Goal: Information Seeking & Learning: Compare options

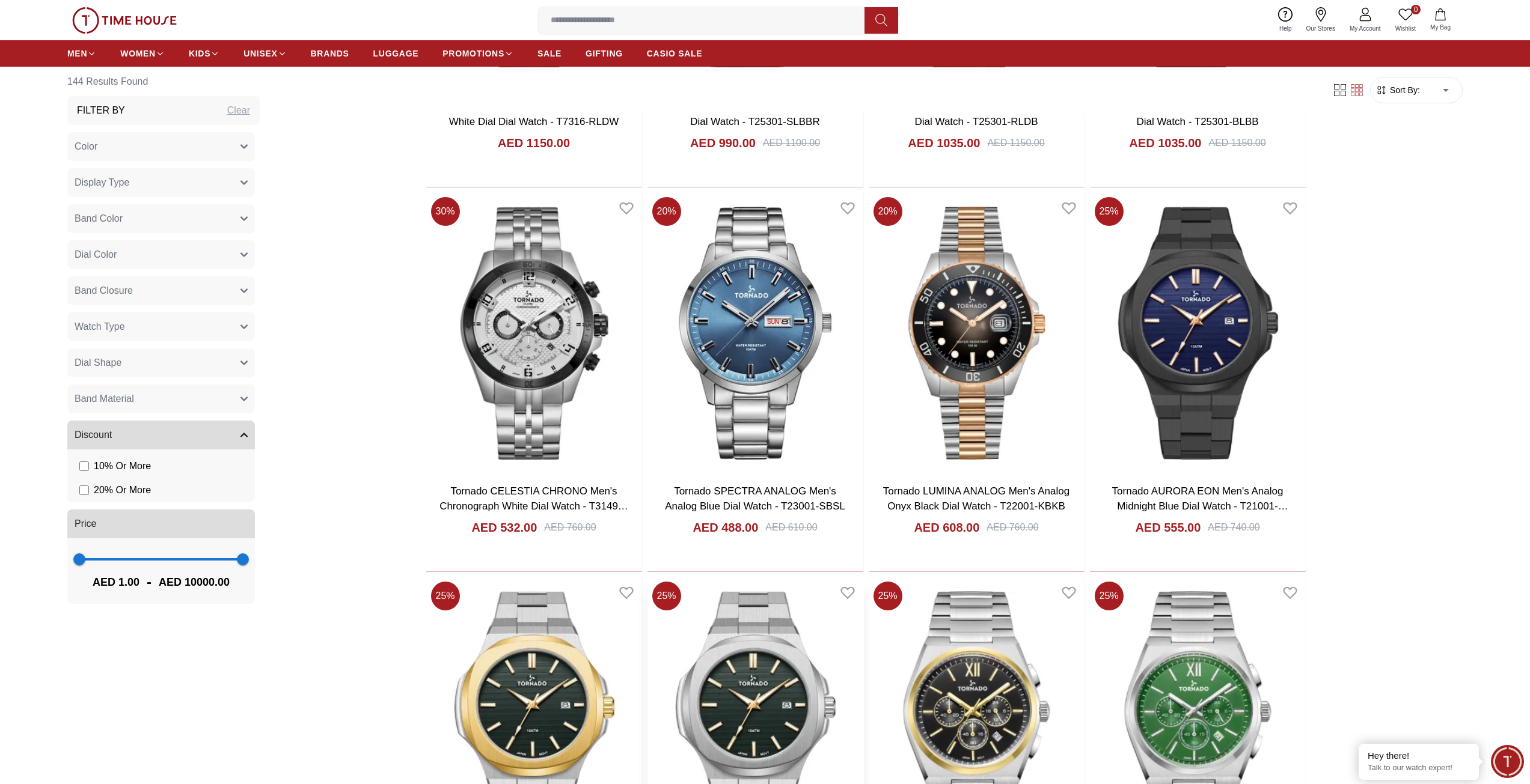
scroll to position [1442, 0]
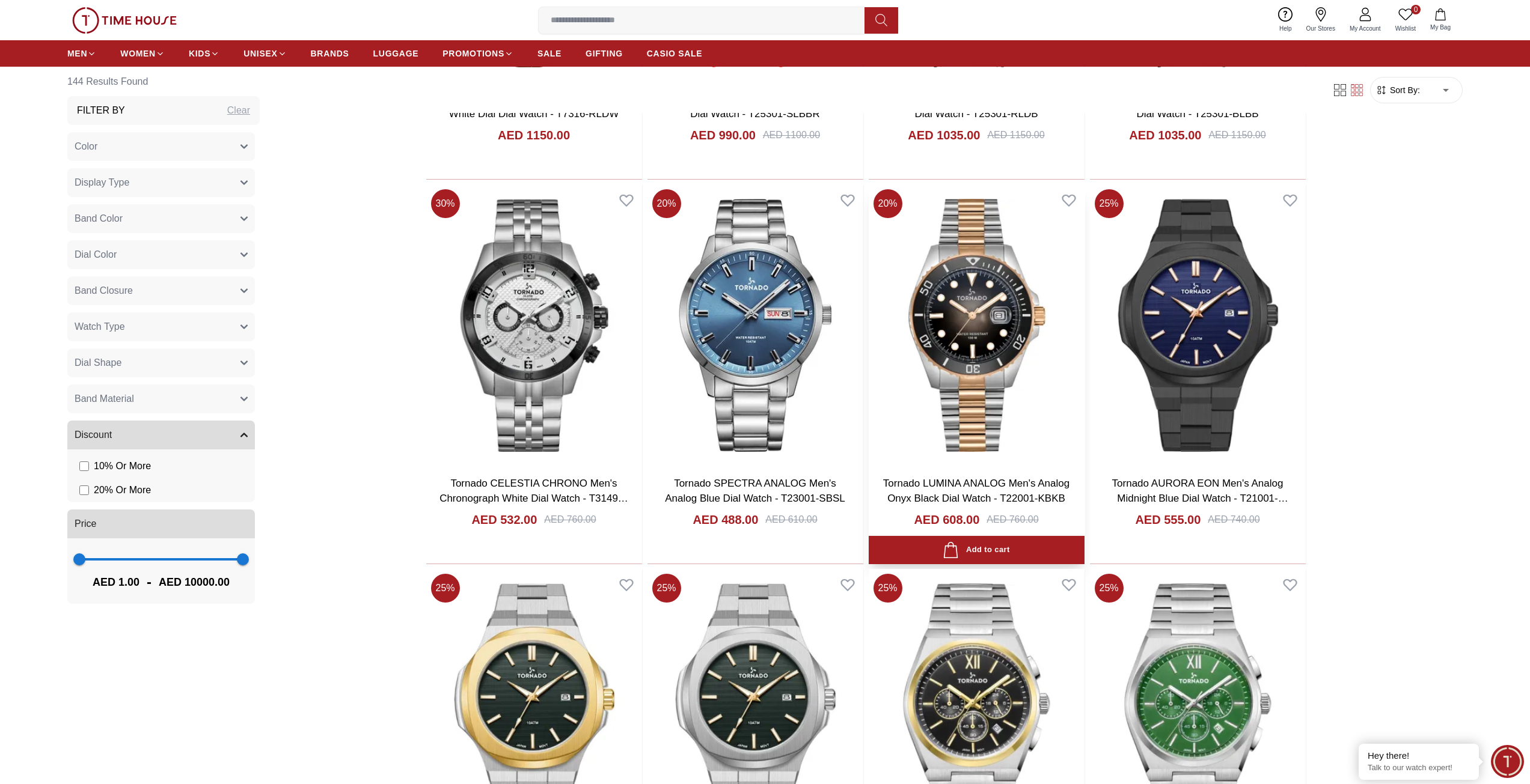
click at [982, 398] on img at bounding box center [976, 325] width 216 height 282
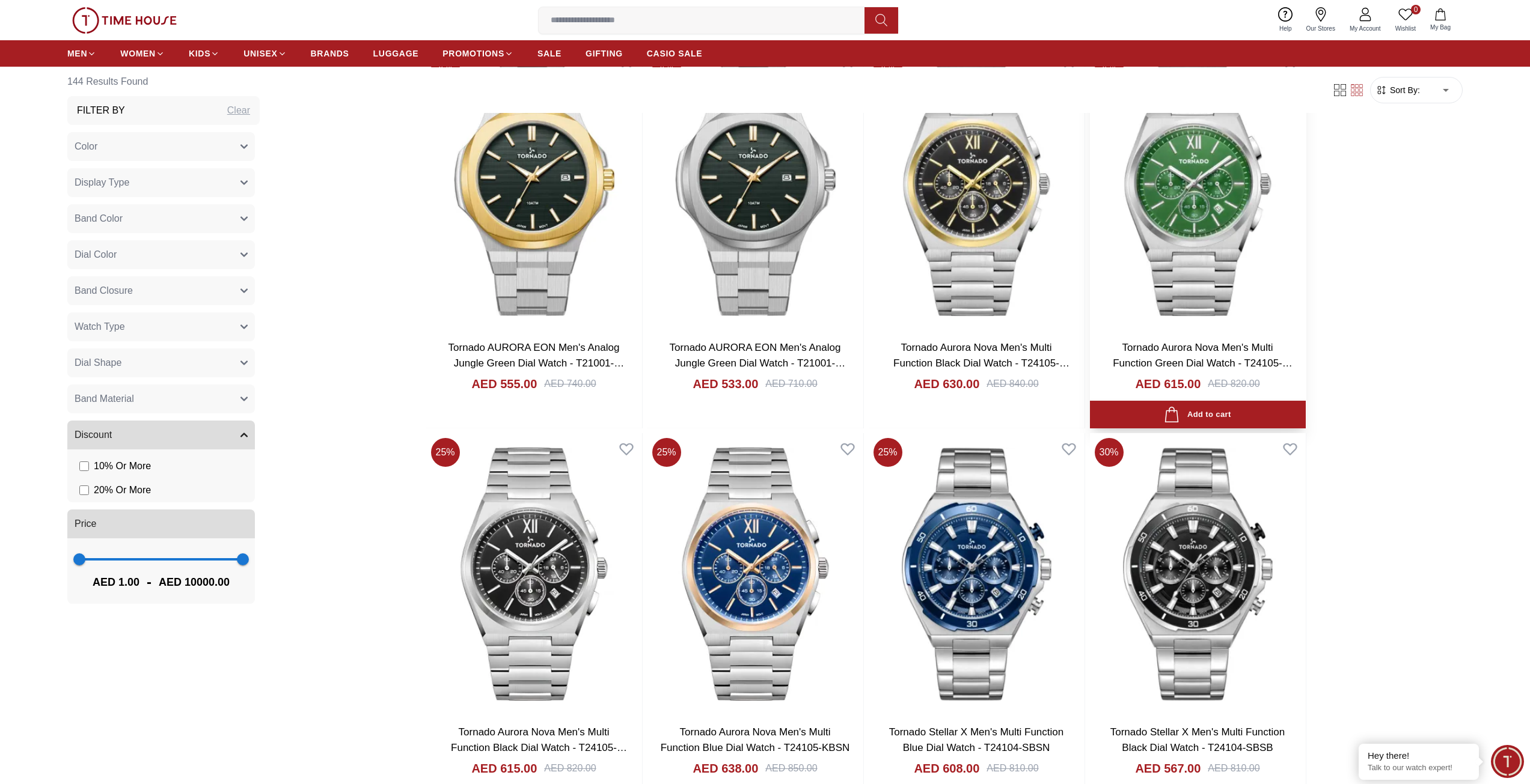
scroll to position [1983, 0]
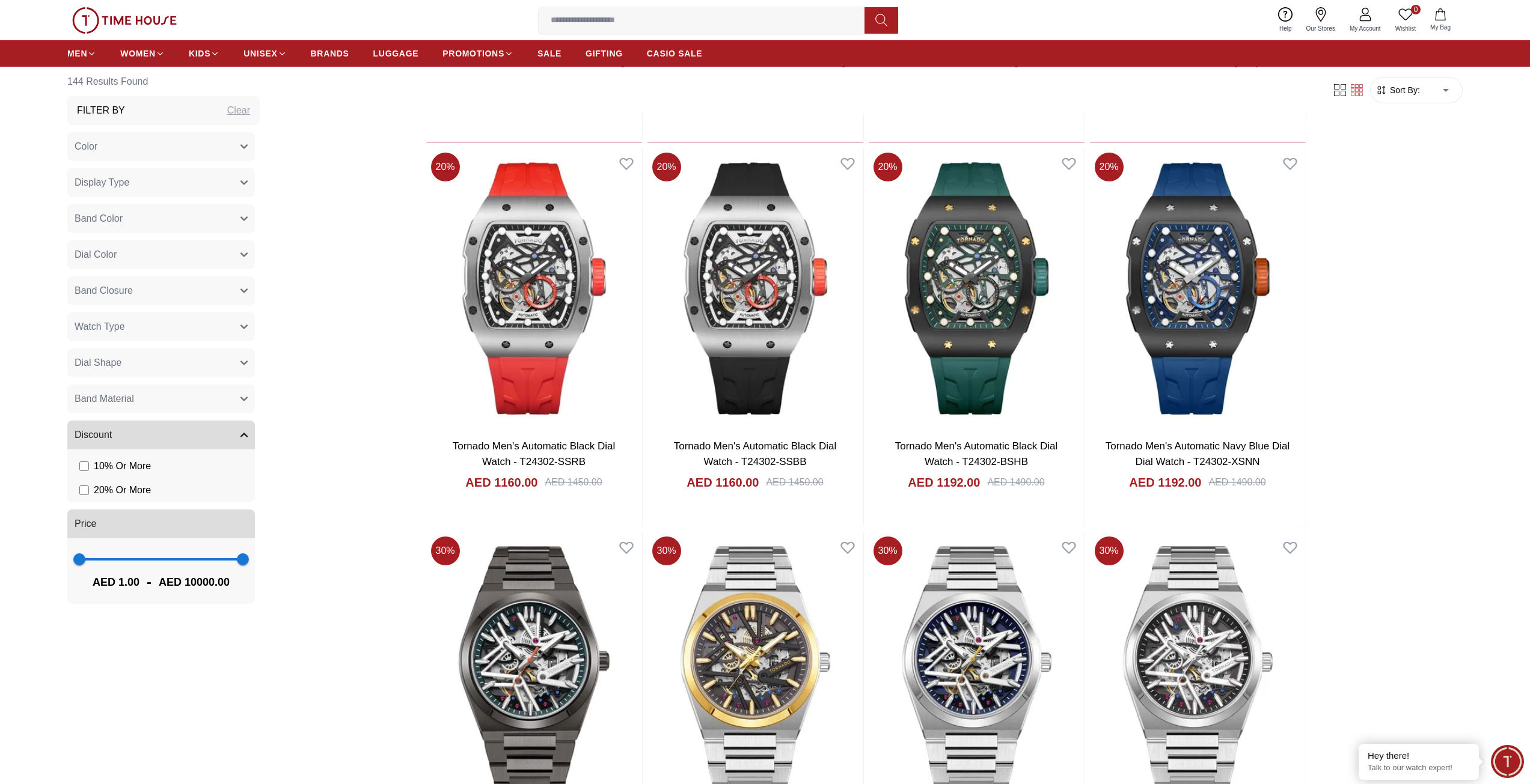
scroll to position [3425, 0]
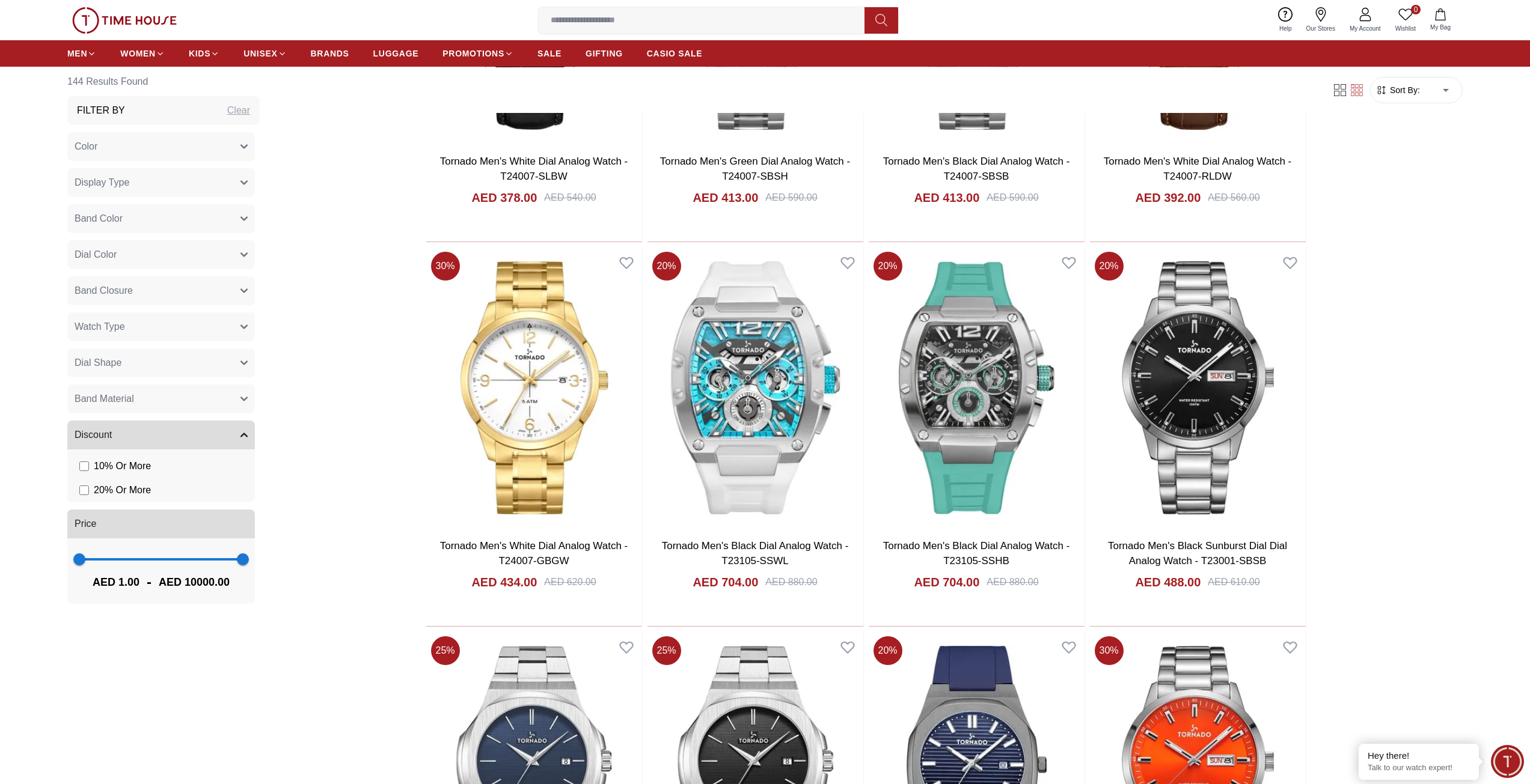
scroll to position [5649, 0]
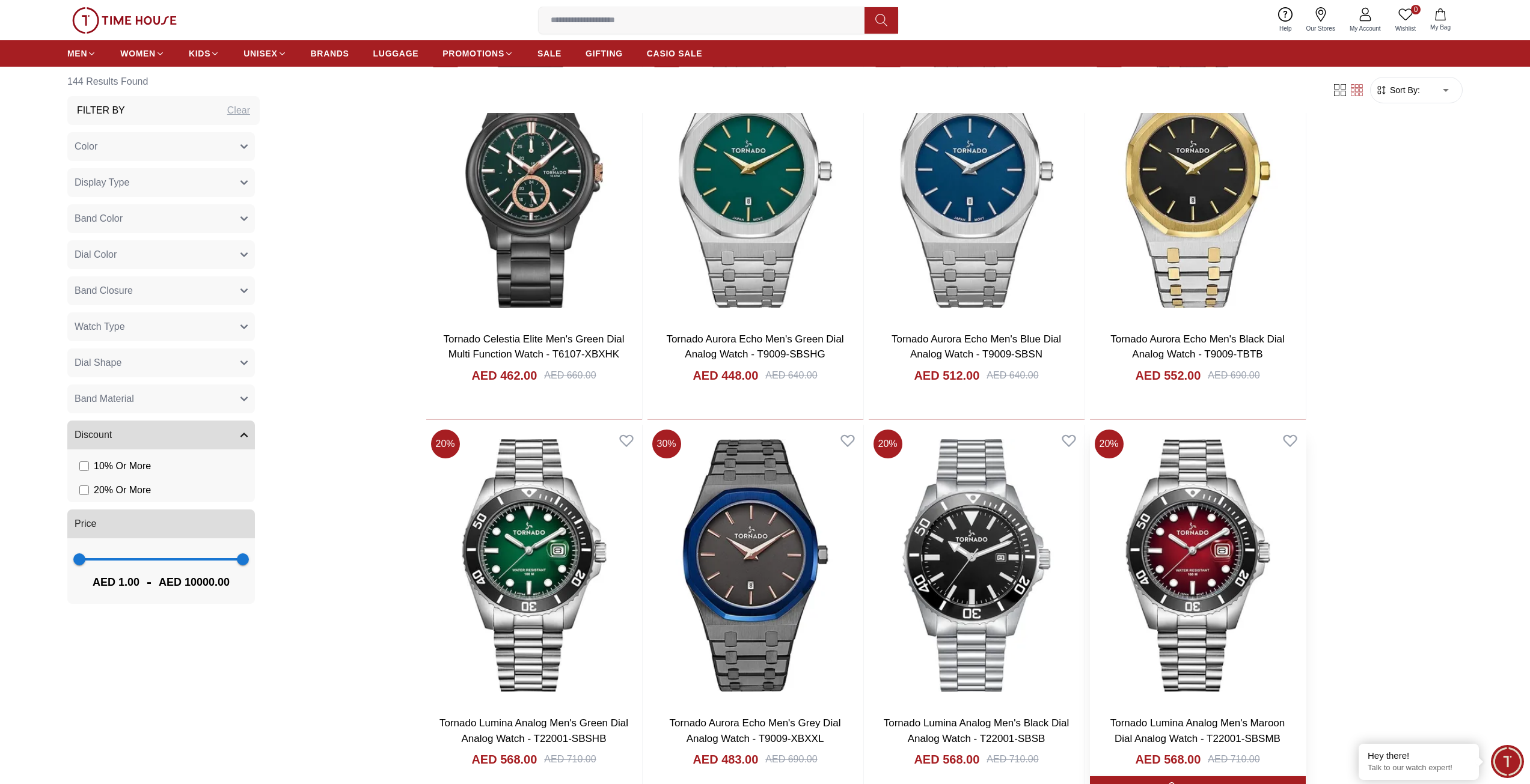
scroll to position [7452, 0]
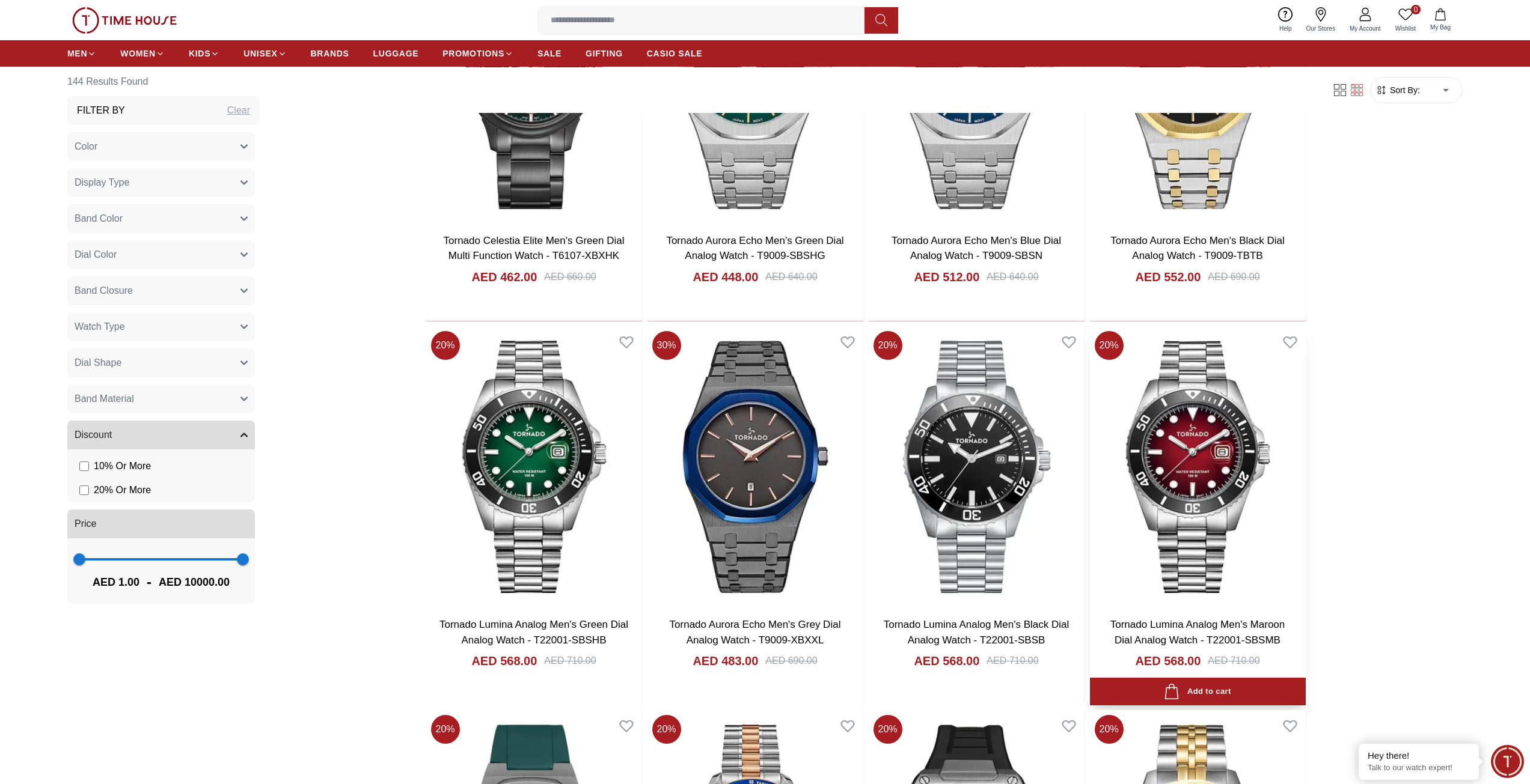
click at [1216, 509] on img at bounding box center [1198, 467] width 216 height 282
